Goal: Transaction & Acquisition: Purchase product/service

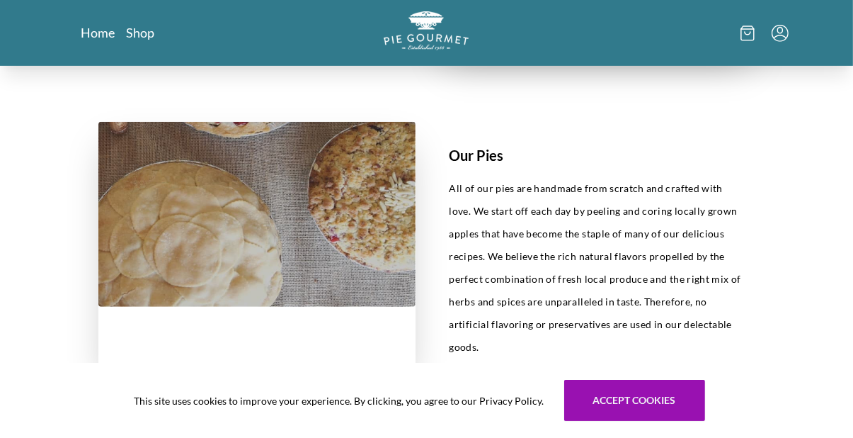
scroll to position [576, 0]
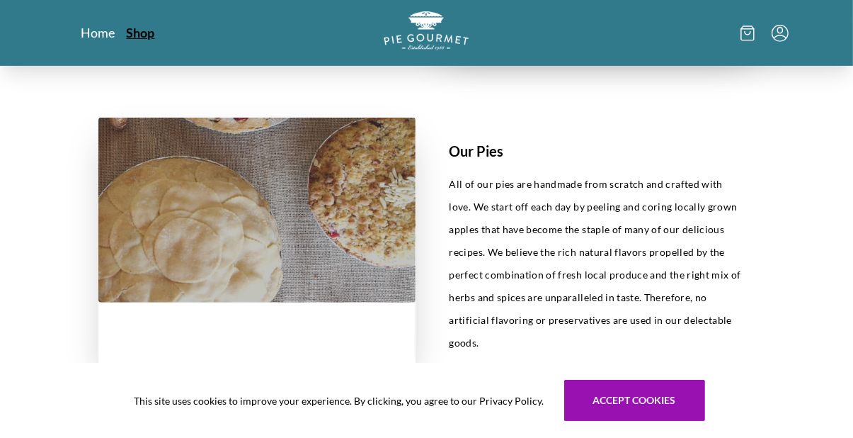
click at [142, 34] on link "Shop" at bounding box center [141, 32] width 28 height 17
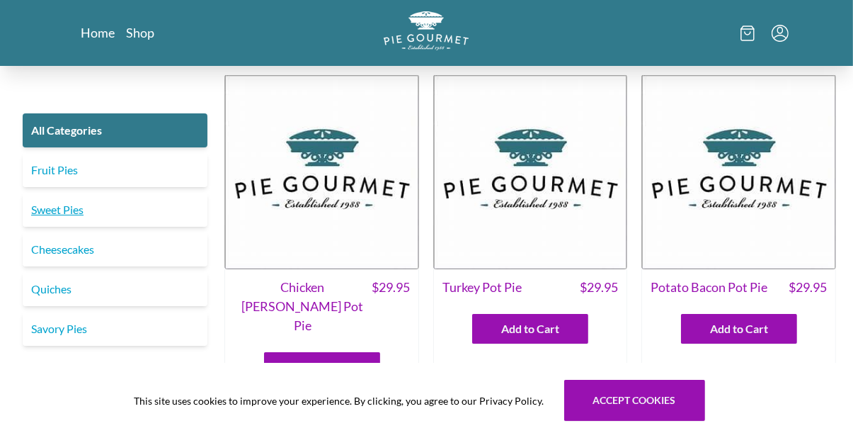
click at [54, 214] on link "Sweet Pies" at bounding box center [115, 210] width 185 height 34
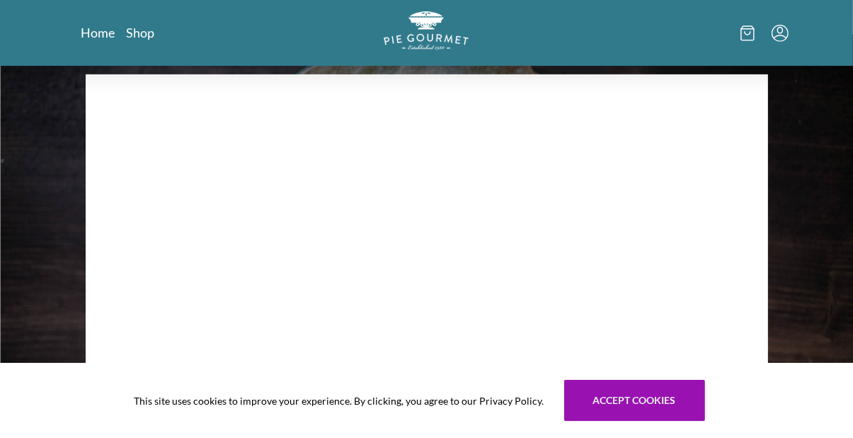
scroll to position [1162, 0]
